Goal: Task Accomplishment & Management: Use online tool/utility

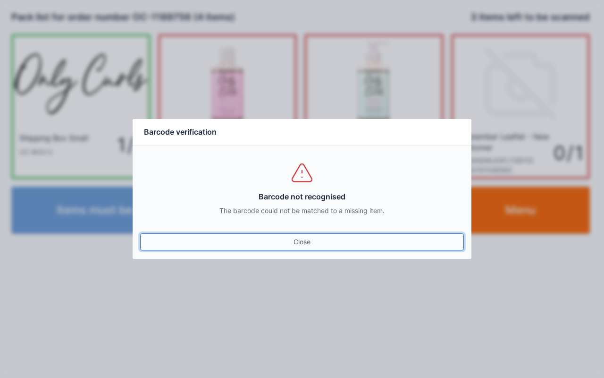
click at [306, 236] on link "Close" at bounding box center [302, 241] width 324 height 17
